Goal: Task Accomplishment & Management: Use online tool/utility

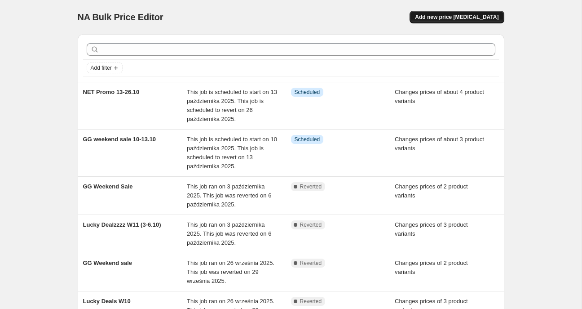
click at [475, 16] on span "Add new price [MEDICAL_DATA]" at bounding box center [457, 16] width 84 height 7
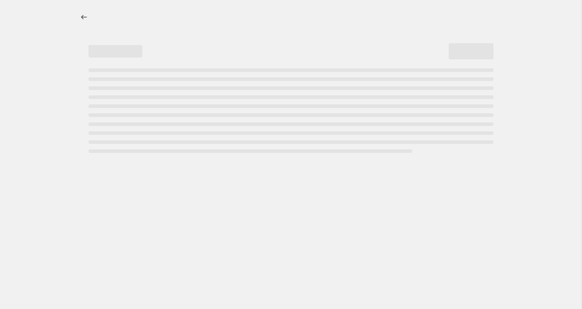
select select "percentage"
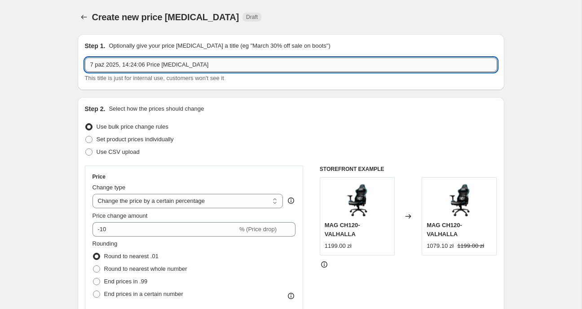
drag, startPoint x: 224, startPoint y: 61, endPoint x: -13, endPoint y: 58, distance: 236.3
click at [85, 58] on input "7 paź 2025, 14:24:06 Price [MEDICAL_DATA]" at bounding box center [291, 64] width 412 height 14
type input "Lucky Deals W12 (10-13.10)"
click at [141, 139] on span "Set product prices individually" at bounding box center [135, 139] width 77 height 7
click at [86, 136] on input "Set product prices individually" at bounding box center [85, 136] width 0 height 0
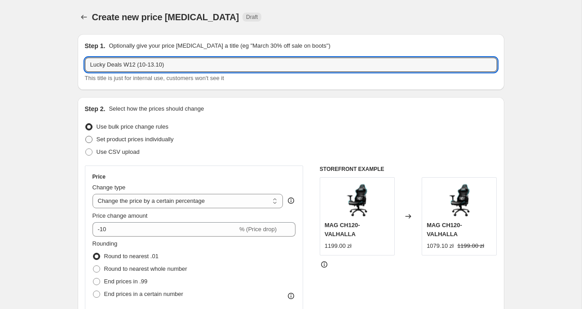
radio input "true"
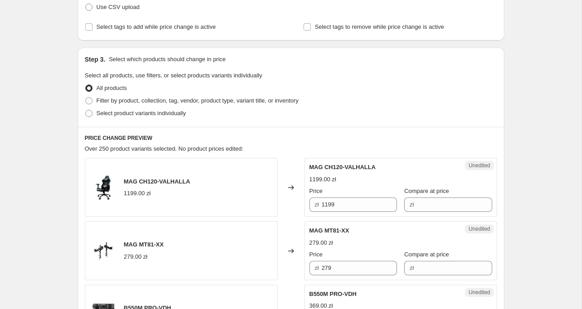
scroll to position [146, 0]
click at [159, 115] on span "Select product variants individually" at bounding box center [141, 112] width 89 height 7
click at [86, 109] on input "Select product variants individually" at bounding box center [85, 109] width 0 height 0
radio input "true"
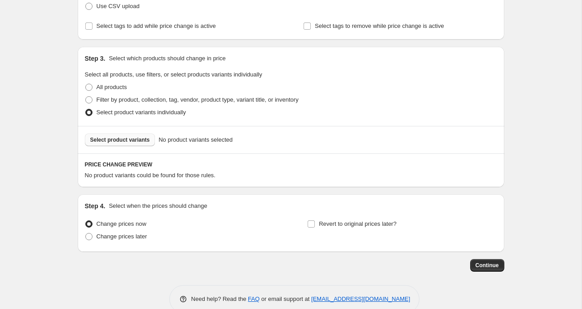
click at [98, 141] on span "Select product variants" at bounding box center [120, 139] width 60 height 7
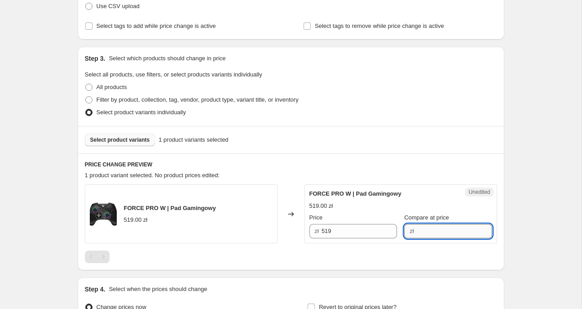
click at [460, 232] on input "Compare at price" at bounding box center [454, 231] width 75 height 14
type input "519"
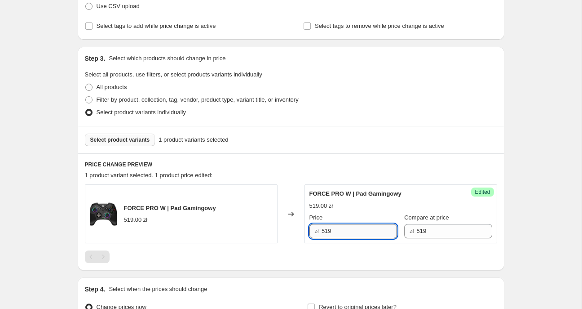
drag, startPoint x: 336, startPoint y: 227, endPoint x: 267, endPoint y: 225, distance: 69.2
click at [322, 225] on input "519" at bounding box center [359, 231] width 75 height 14
type input "389"
click at [550, 120] on div "Create new price [MEDICAL_DATA]. This page is ready Create new price [MEDICAL_D…" at bounding box center [291, 131] width 582 height 555
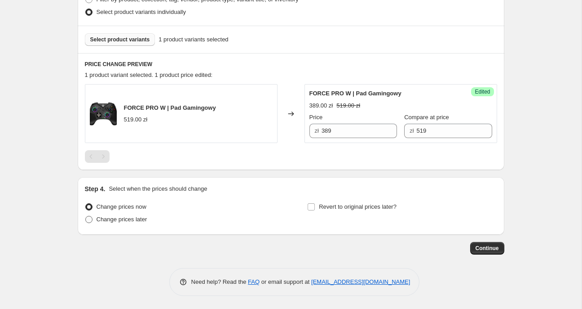
click at [111, 220] on span "Change prices later" at bounding box center [122, 219] width 51 height 7
click at [86, 216] on input "Change prices later" at bounding box center [85, 216] width 0 height 0
radio input "true"
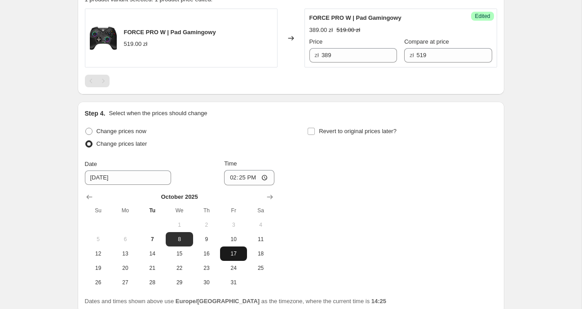
scroll to position [343, 0]
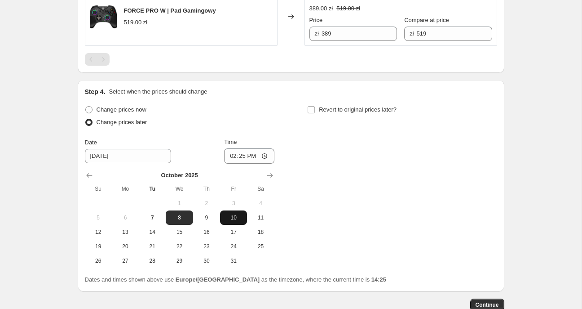
click at [236, 214] on span "10" at bounding box center [234, 217] width 20 height 7
type input "[DATE]"
click at [270, 155] on input "14:25" at bounding box center [249, 155] width 50 height 15
type input "16:00"
click at [335, 106] on span "Revert to original prices later?" at bounding box center [358, 109] width 78 height 7
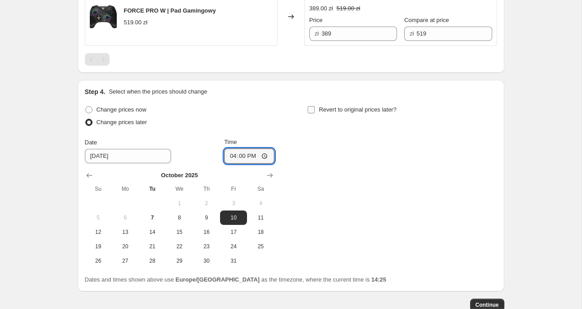
click at [315, 106] on input "Revert to original prices later?" at bounding box center [311, 109] width 7 height 7
checkbox input "true"
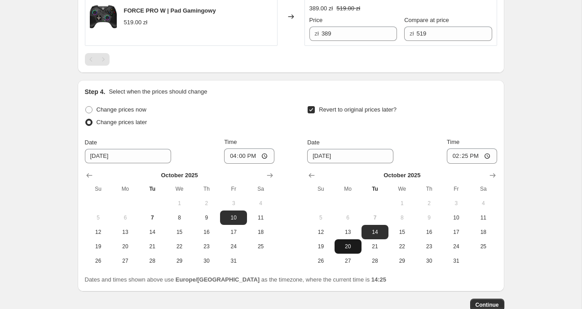
click at [344, 243] on span "20" at bounding box center [348, 246] width 20 height 7
click at [346, 234] on span "13" at bounding box center [348, 231] width 20 height 7
type input "[DATE]"
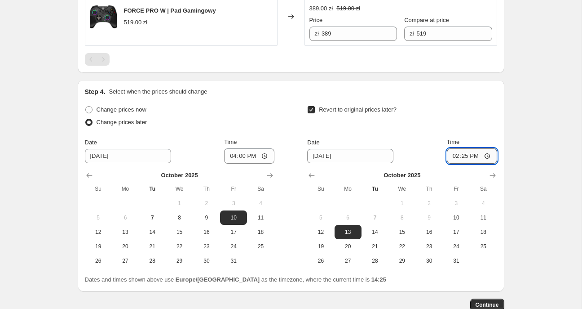
click at [485, 155] on input "14:25" at bounding box center [472, 155] width 50 height 15
click at [475, 155] on input "14:25" at bounding box center [472, 155] width 50 height 15
type input "09:00"
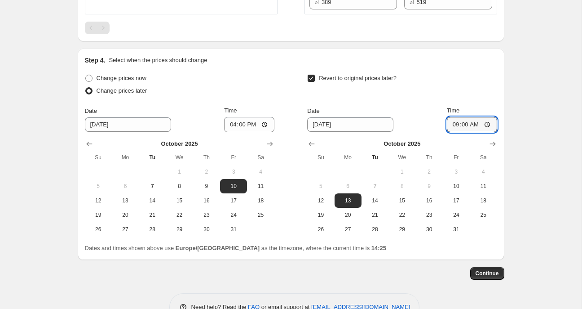
scroll to position [398, 0]
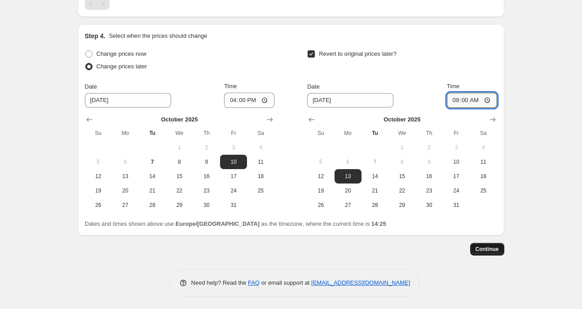
click at [486, 249] on span "Continue" at bounding box center [487, 248] width 23 height 7
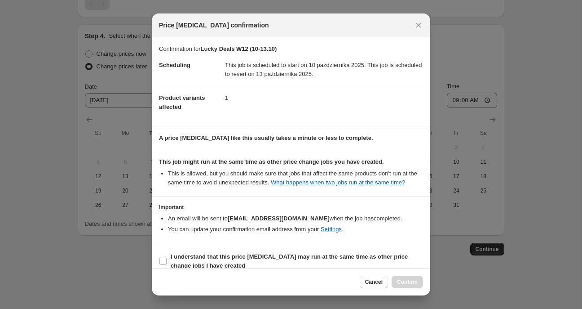
scroll to position [11, 0]
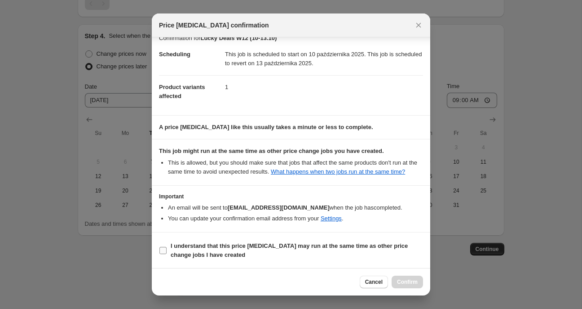
click at [168, 247] on label "I understand that this price [MEDICAL_DATA] may run at the same time as other p…" at bounding box center [291, 250] width 264 height 22
click at [167, 247] on input "I understand that this price [MEDICAL_DATA] may run at the same time as other p…" at bounding box center [162, 250] width 7 height 7
checkbox input "true"
click at [410, 283] on span "Confirm" at bounding box center [407, 281] width 21 height 7
